Goal: Transaction & Acquisition: Purchase product/service

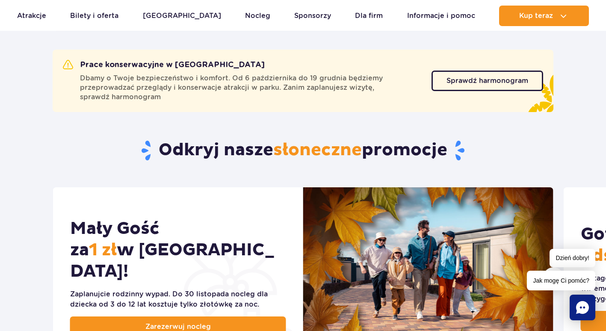
scroll to position [385, 0]
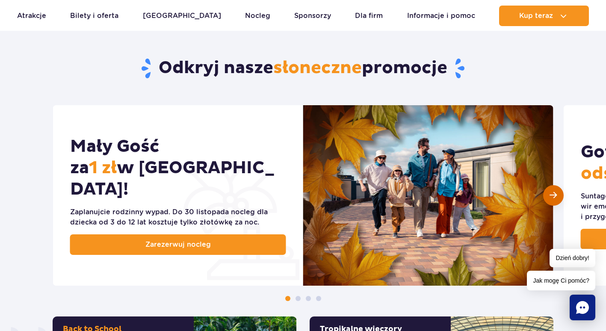
click at [550, 197] on span "Następny slajd" at bounding box center [553, 195] width 7 height 8
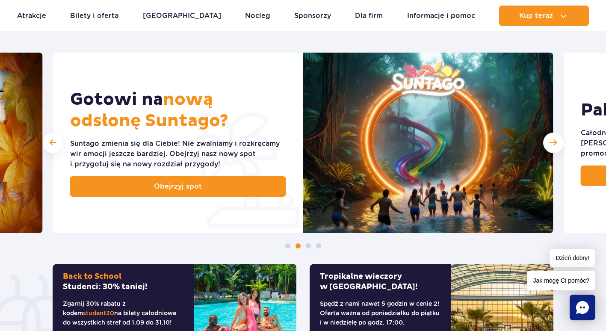
scroll to position [342, 0]
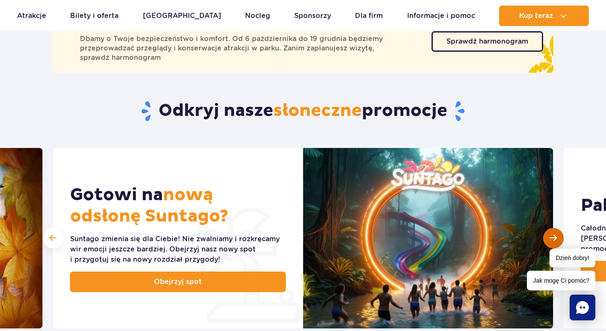
click at [555, 236] on span "Następny slajd" at bounding box center [553, 238] width 7 height 8
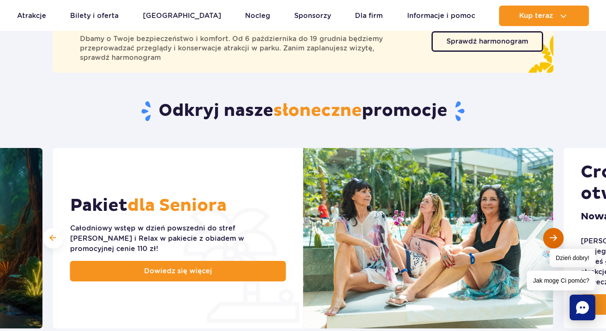
click at [551, 236] on span "Następny slajd" at bounding box center [553, 238] width 7 height 8
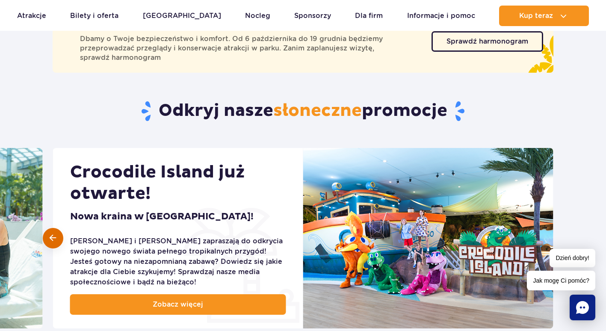
click at [49, 238] on div at bounding box center [53, 238] width 21 height 21
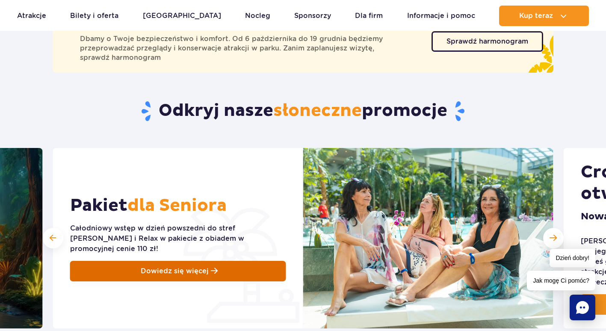
click at [185, 269] on span "Dowiedz się więcej" at bounding box center [175, 271] width 68 height 10
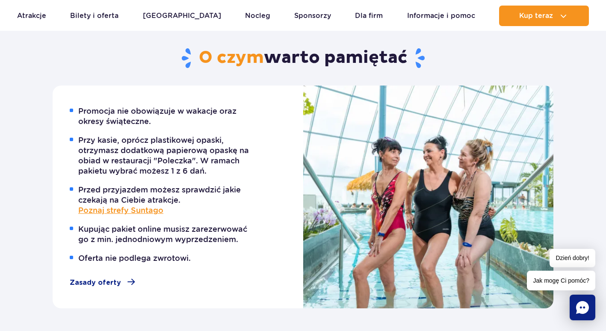
scroll to position [941, 0]
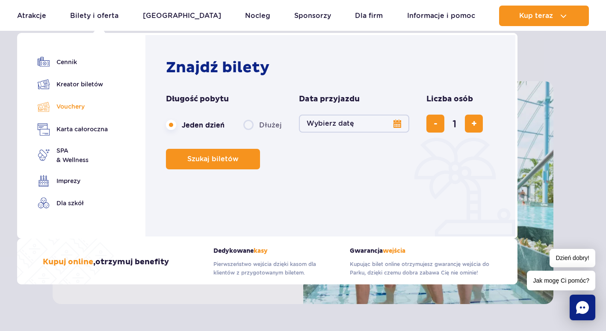
click at [66, 107] on link "Vouchery" at bounding box center [73, 106] width 70 height 12
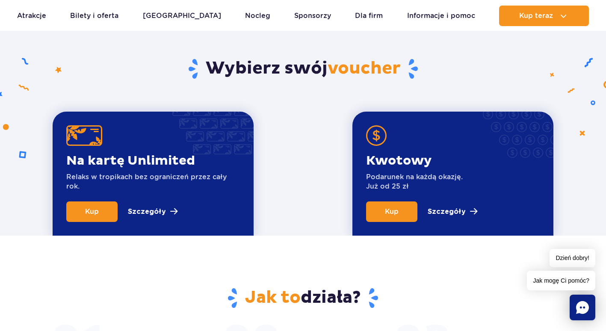
scroll to position [299, 0]
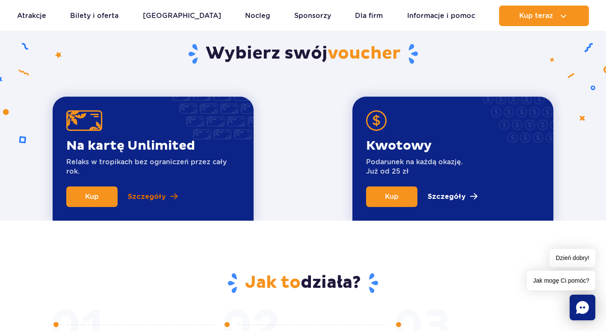
click at [144, 198] on p "Szczegóły" at bounding box center [147, 197] width 38 height 10
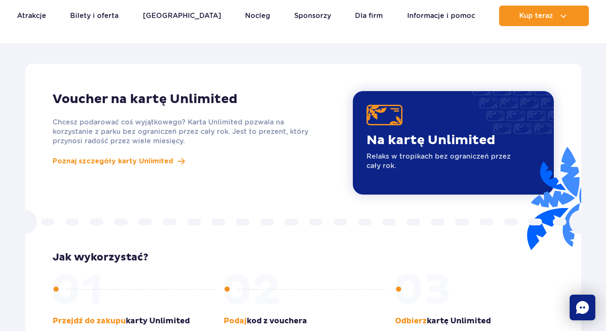
scroll to position [742, 0]
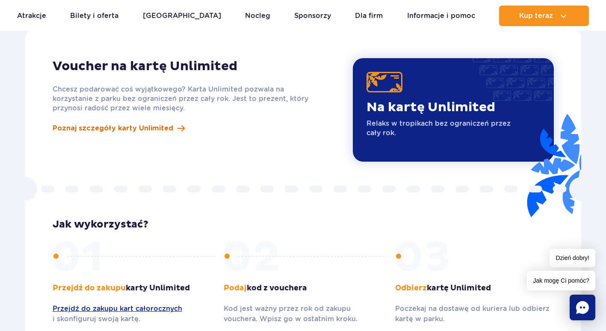
click at [129, 123] on span "Poznaj szczegóły karty Unlimited" at bounding box center [113, 128] width 121 height 10
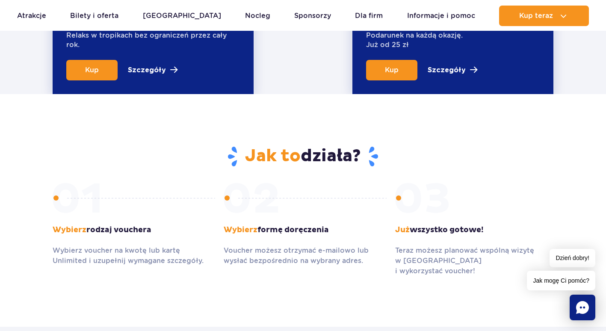
scroll to position [315, 0]
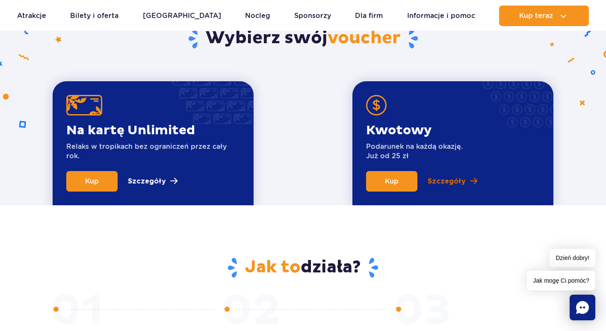
click at [450, 180] on p "Szczegóły" at bounding box center [447, 181] width 38 height 10
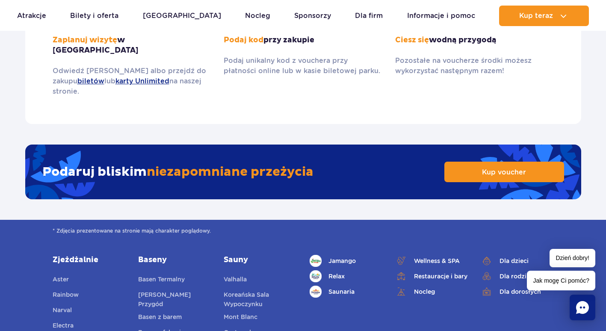
scroll to position [1340, 0]
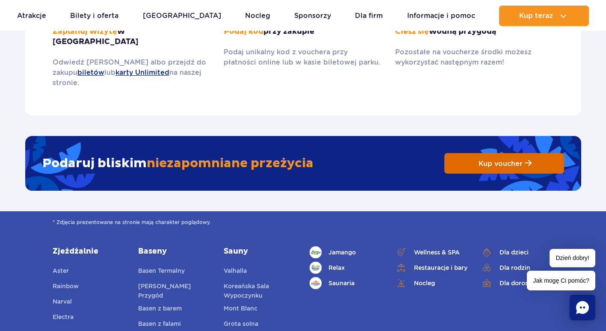
click at [523, 153] on link "Kup voucher" at bounding box center [504, 163] width 120 height 21
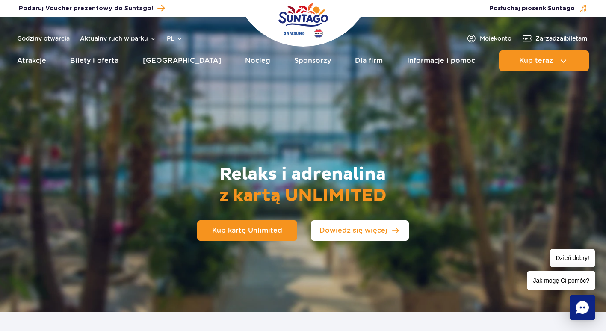
click at [378, 234] on span "Dowiedz się więcej" at bounding box center [353, 230] width 68 height 7
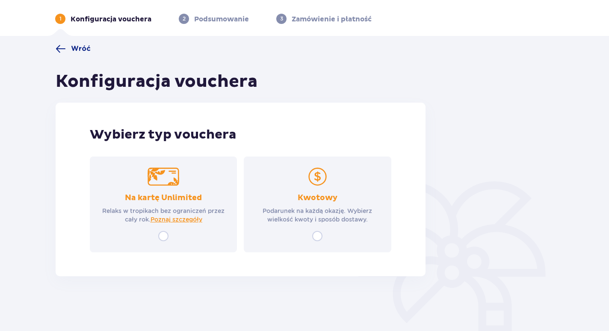
click at [319, 237] on input "radio" at bounding box center [317, 236] width 10 height 10
radio input "true"
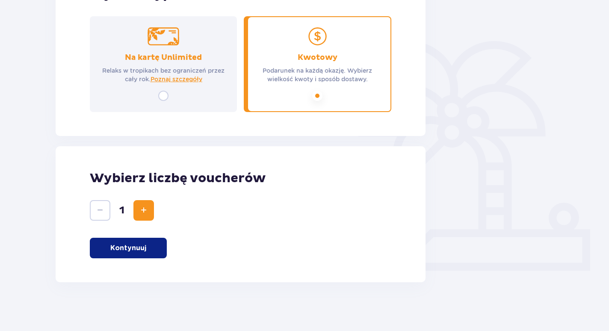
scroll to position [174, 0]
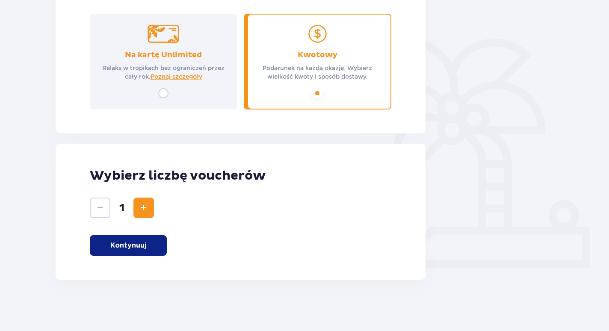
click at [136, 244] on p "Kontynuuj" at bounding box center [128, 245] width 36 height 9
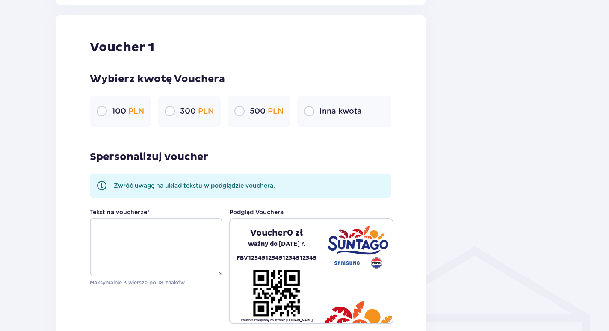
scroll to position [453, 0]
